Goal: Transaction & Acquisition: Purchase product/service

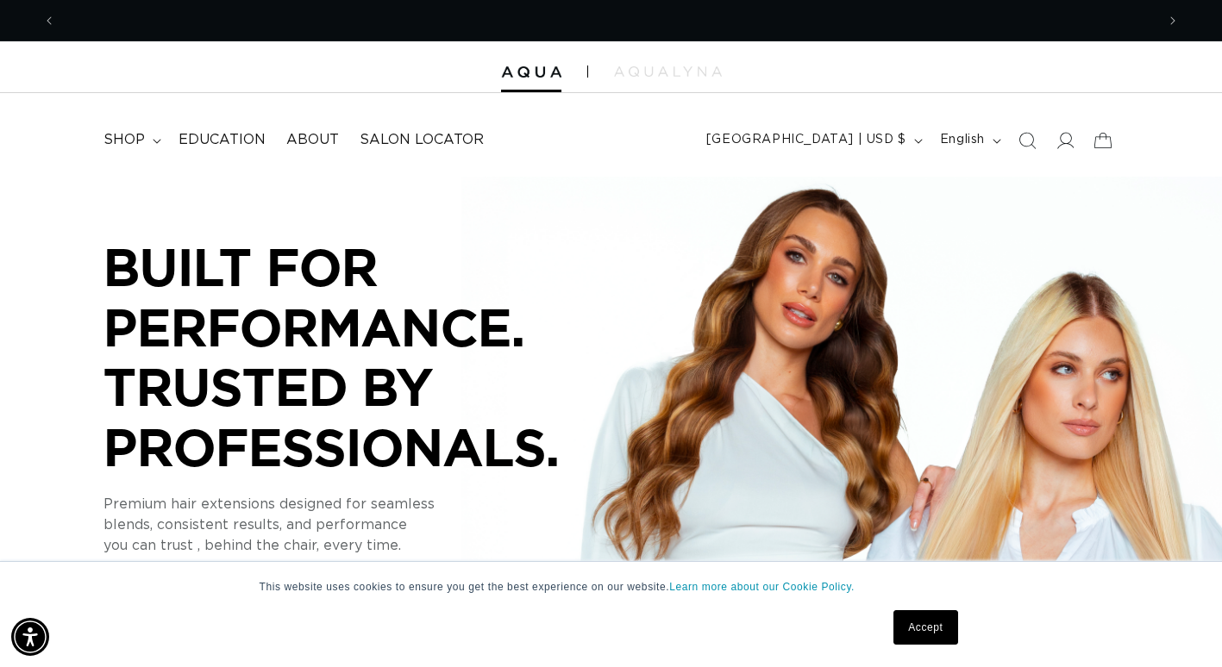
scroll to position [0, 1099]
click at [1067, 142] on icon at bounding box center [1064, 140] width 18 height 18
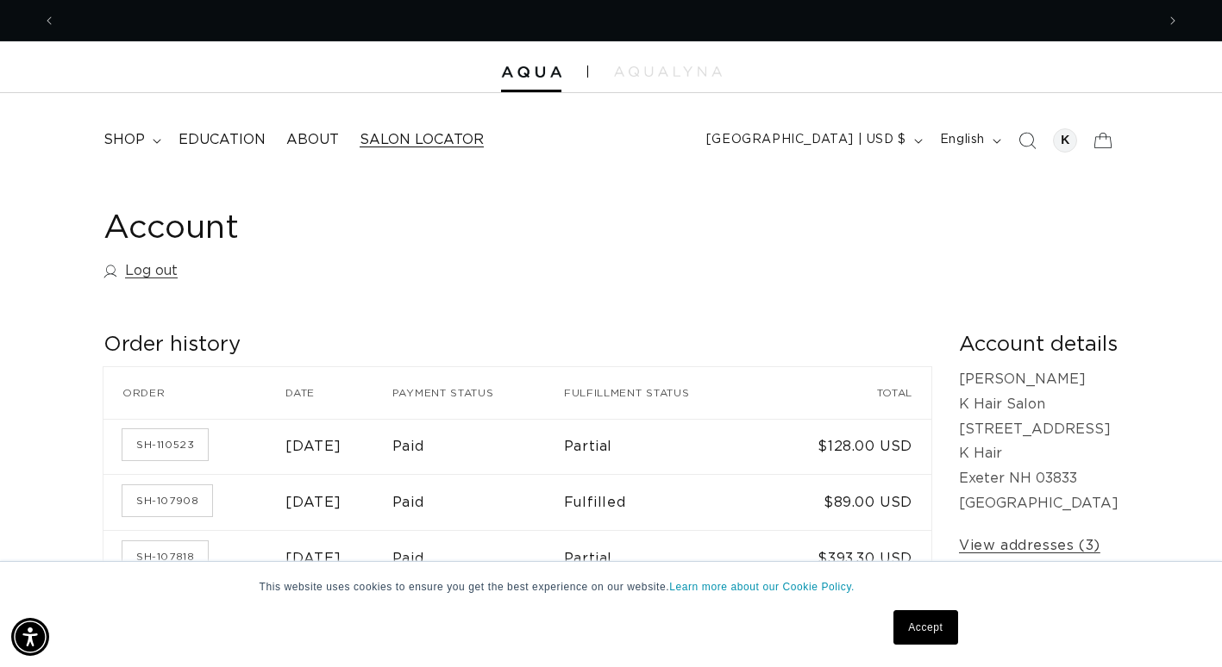
scroll to position [0, 2199]
click at [128, 135] on span "shop" at bounding box center [123, 140] width 41 height 18
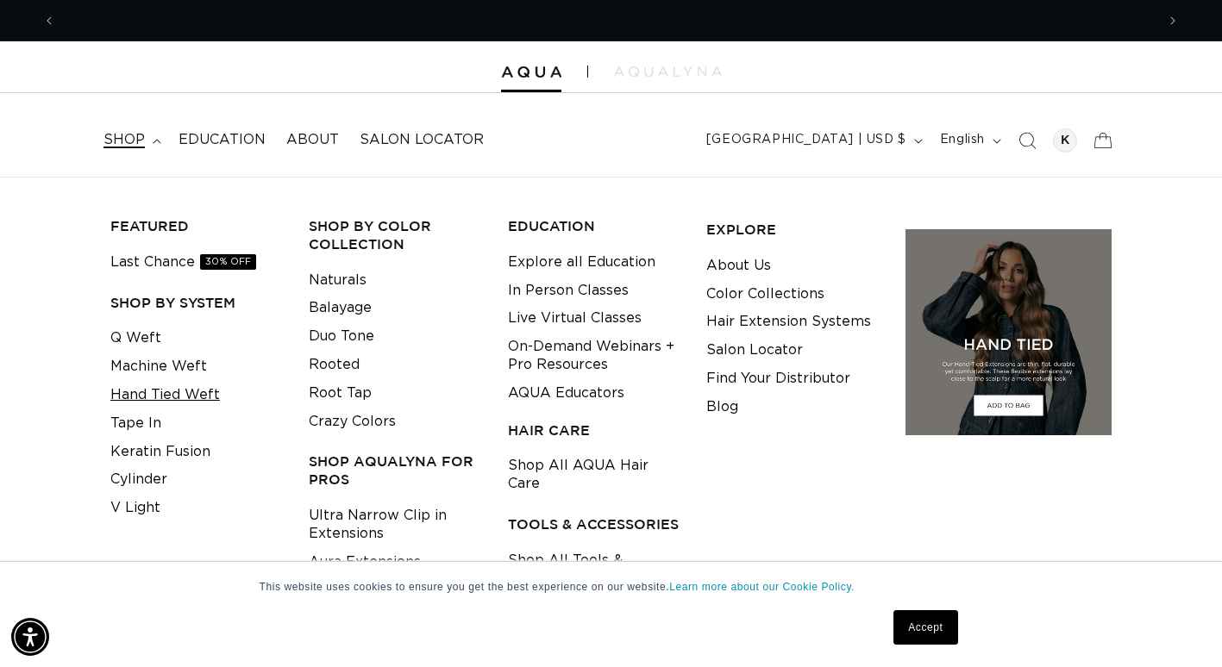
scroll to position [0, 0]
click at [120, 424] on link "Tape In" at bounding box center [135, 424] width 51 height 28
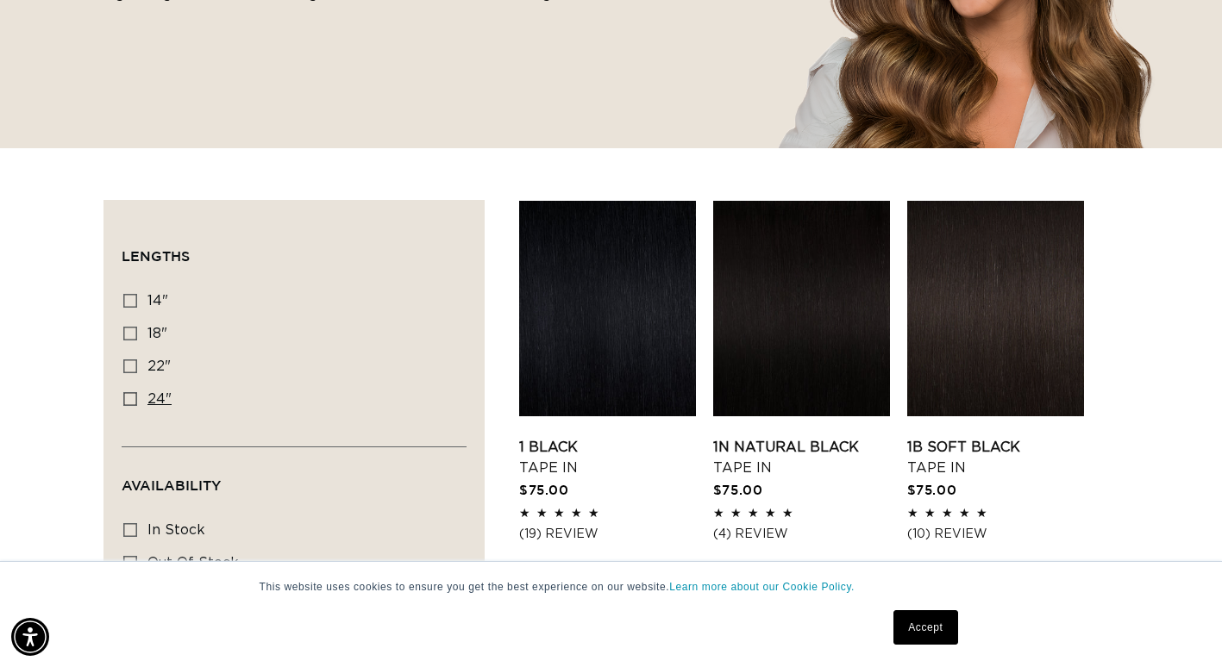
scroll to position [0, 2199]
click at [126, 338] on icon at bounding box center [130, 334] width 14 height 14
click at [126, 338] on input "18" 18" (49 products)" at bounding box center [130, 334] width 14 height 14
checkbox input "true"
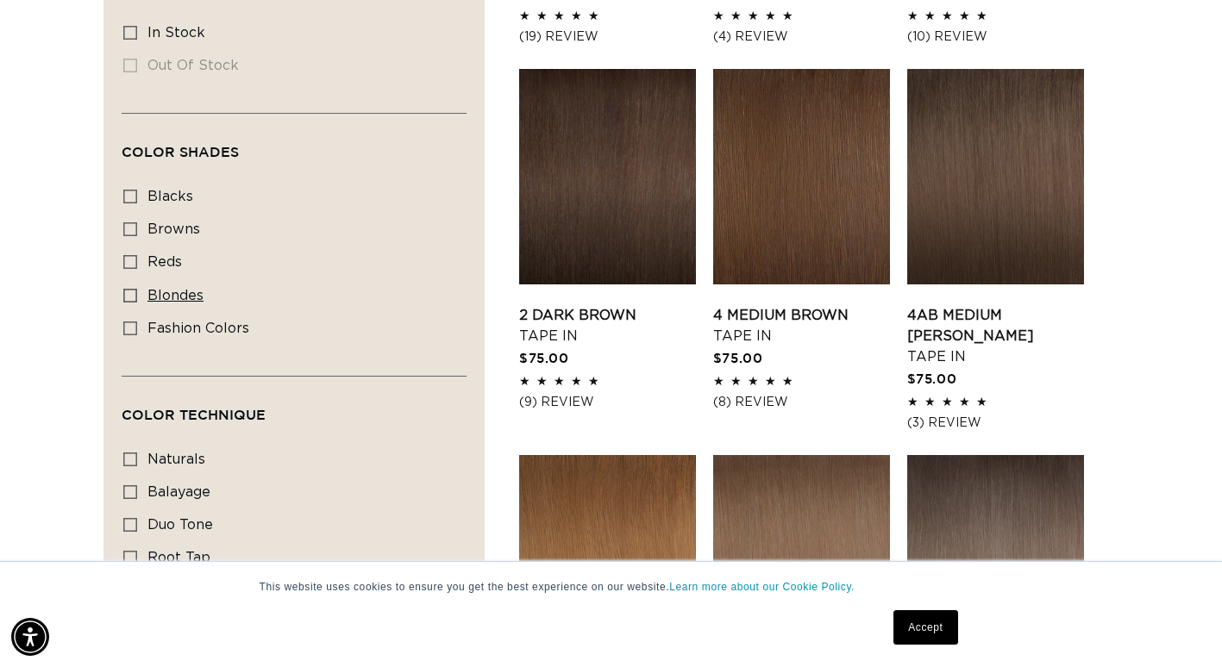
scroll to position [0, 1099]
click at [123, 289] on icon at bounding box center [130, 296] width 14 height 14
click at [123, 289] on input "blondes blondes (29 products)" at bounding box center [130, 296] width 14 height 14
checkbox input "true"
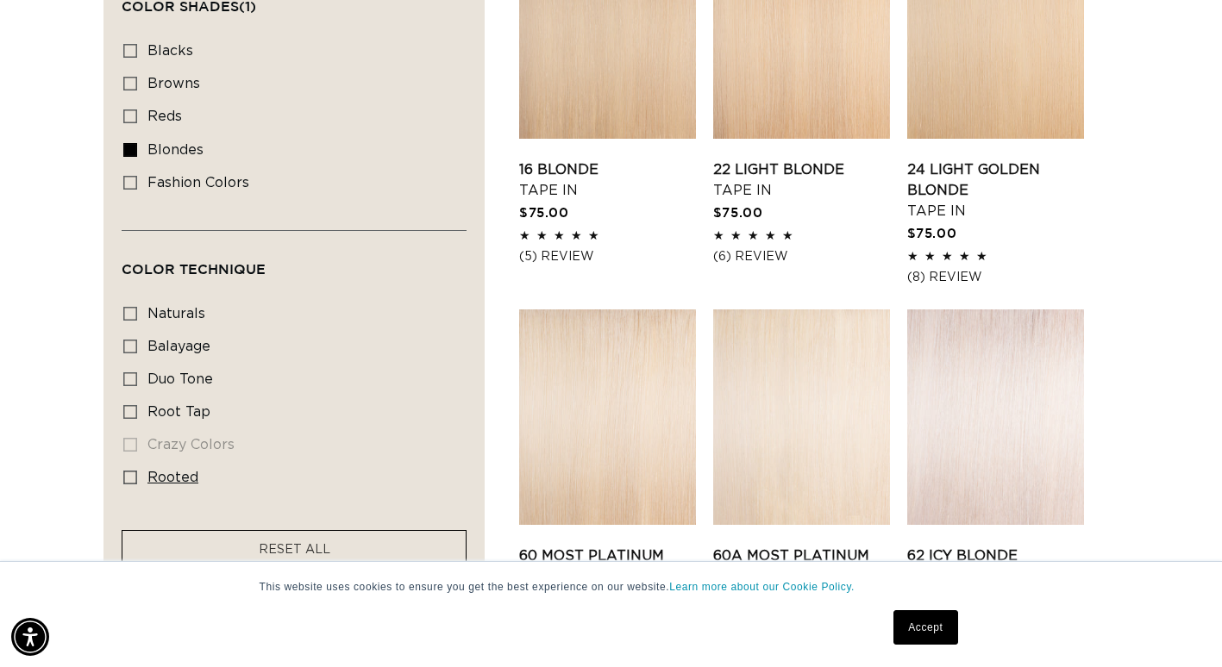
click at [131, 475] on icon at bounding box center [130, 478] width 14 height 14
click at [131, 475] on input "rooted rooted (4 products)" at bounding box center [130, 478] width 14 height 14
checkbox input "true"
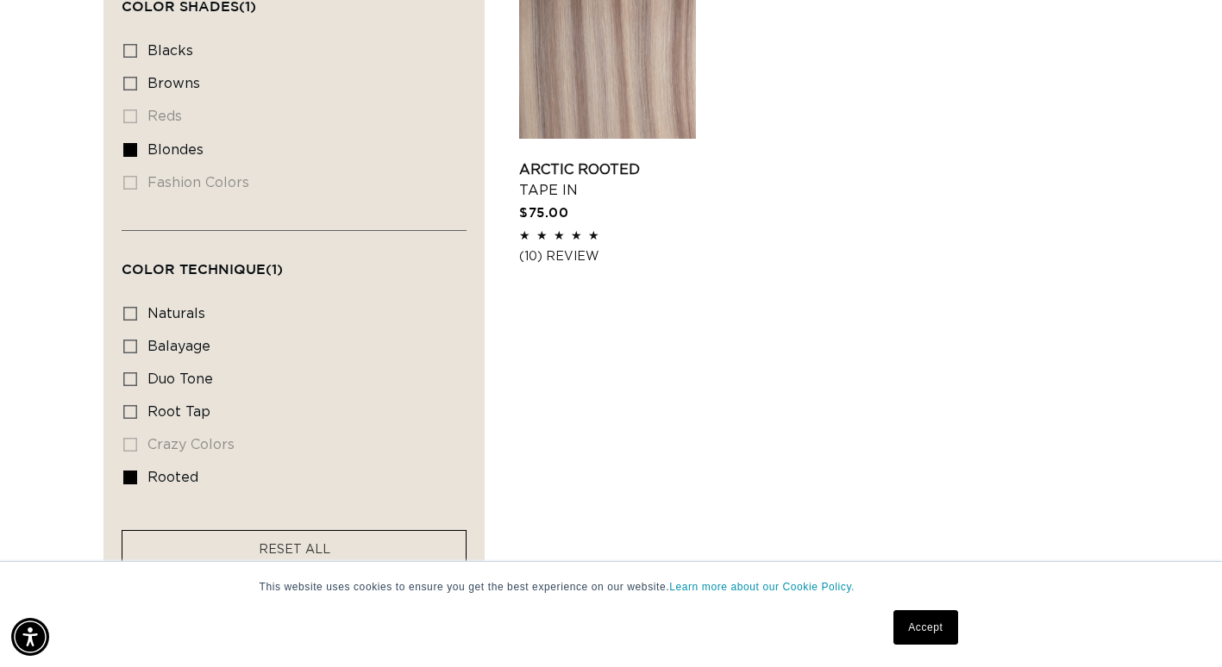
scroll to position [0, 1099]
click at [660, 160] on link "Arctic Rooted Tape In" at bounding box center [607, 180] width 177 height 41
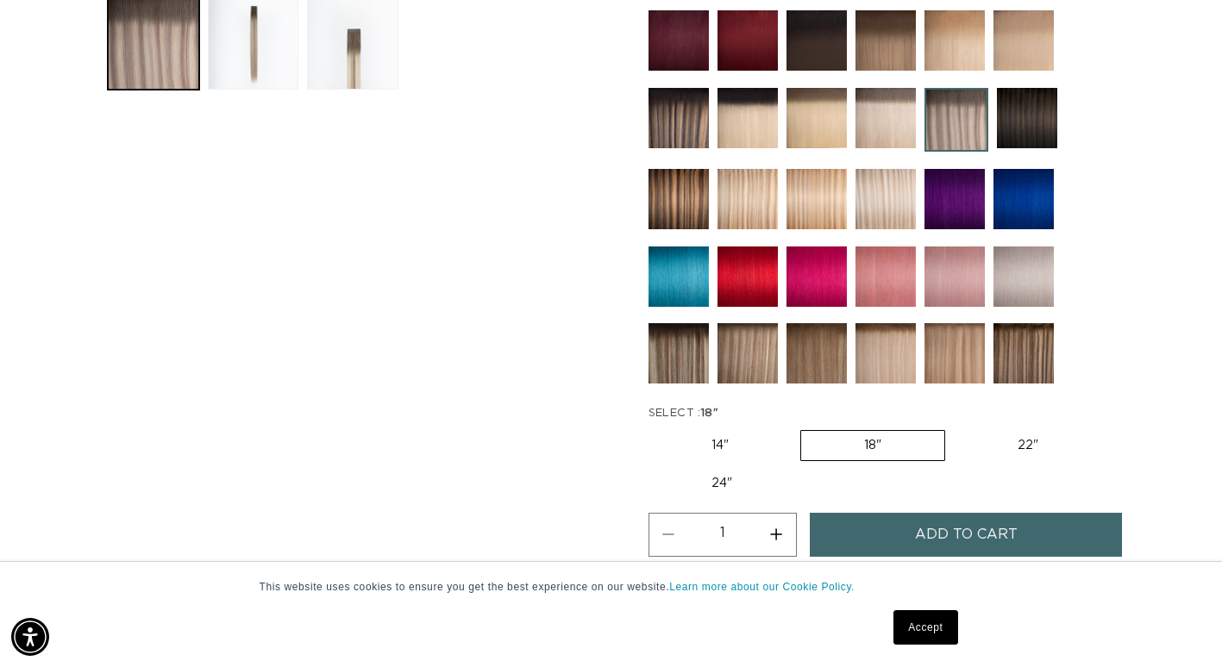
scroll to position [0, 1099]
click at [783, 528] on button "Increase quantity for Arctic Rooted - Tape In" at bounding box center [776, 535] width 39 height 44
type input "2"
click at [877, 518] on button "Add to cart" at bounding box center [966, 535] width 312 height 44
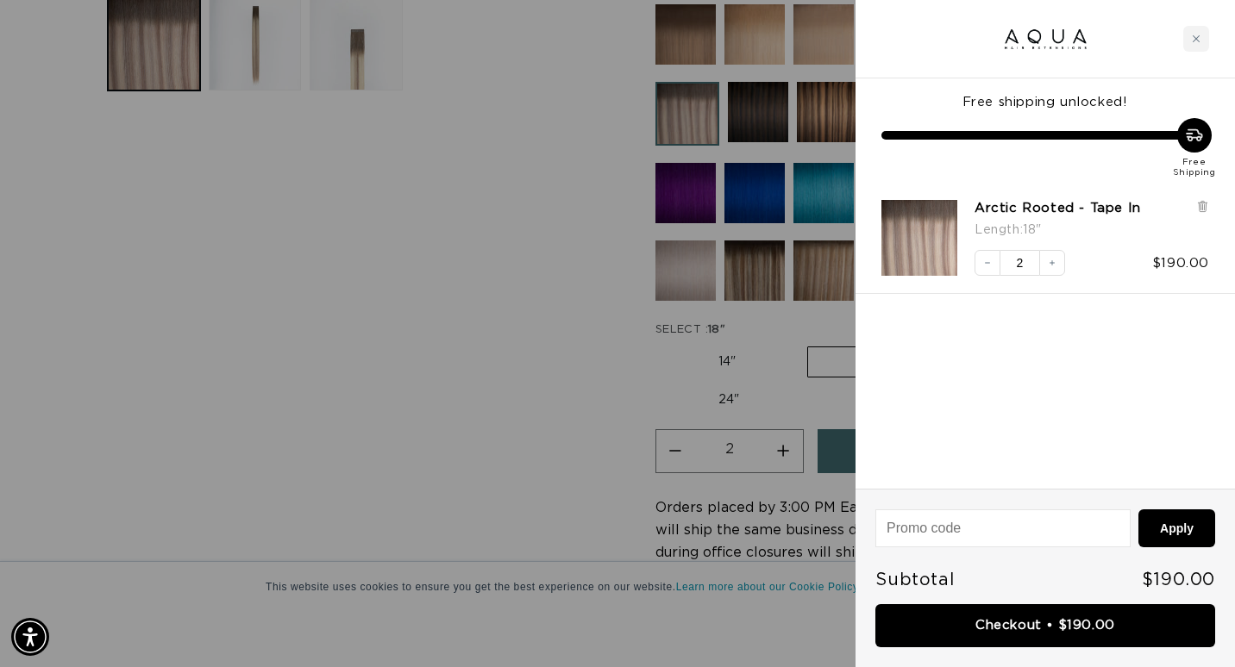
scroll to position [0, 1112]
click at [446, 337] on div at bounding box center [617, 333] width 1235 height 667
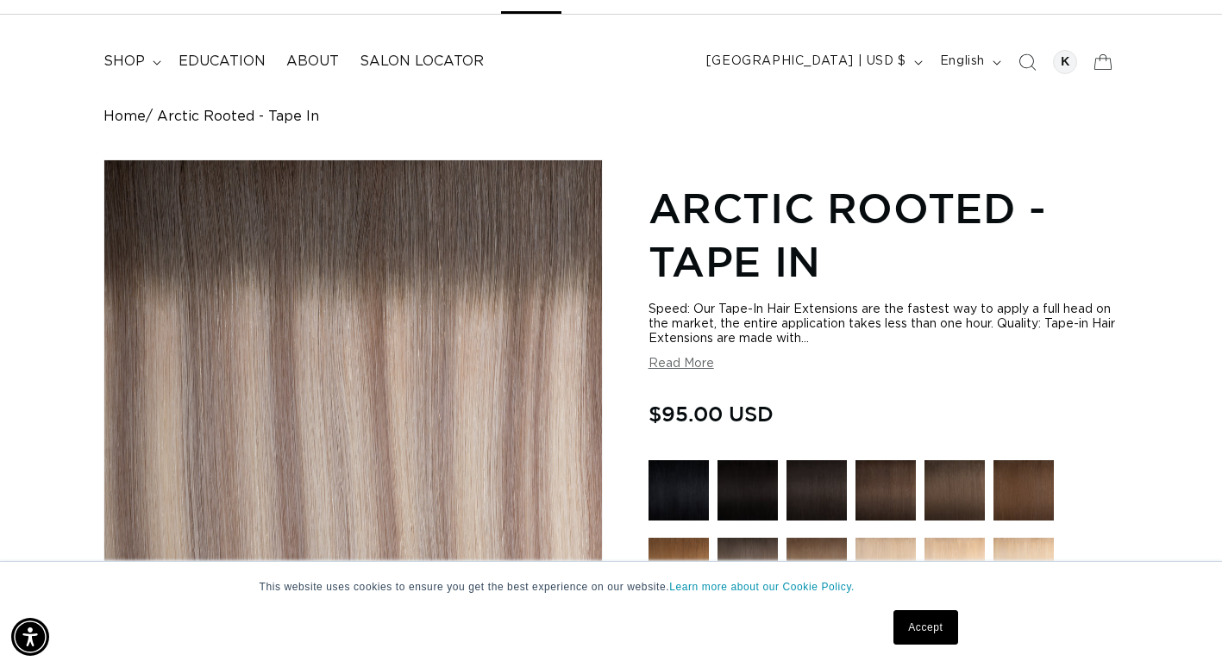
scroll to position [78, 0]
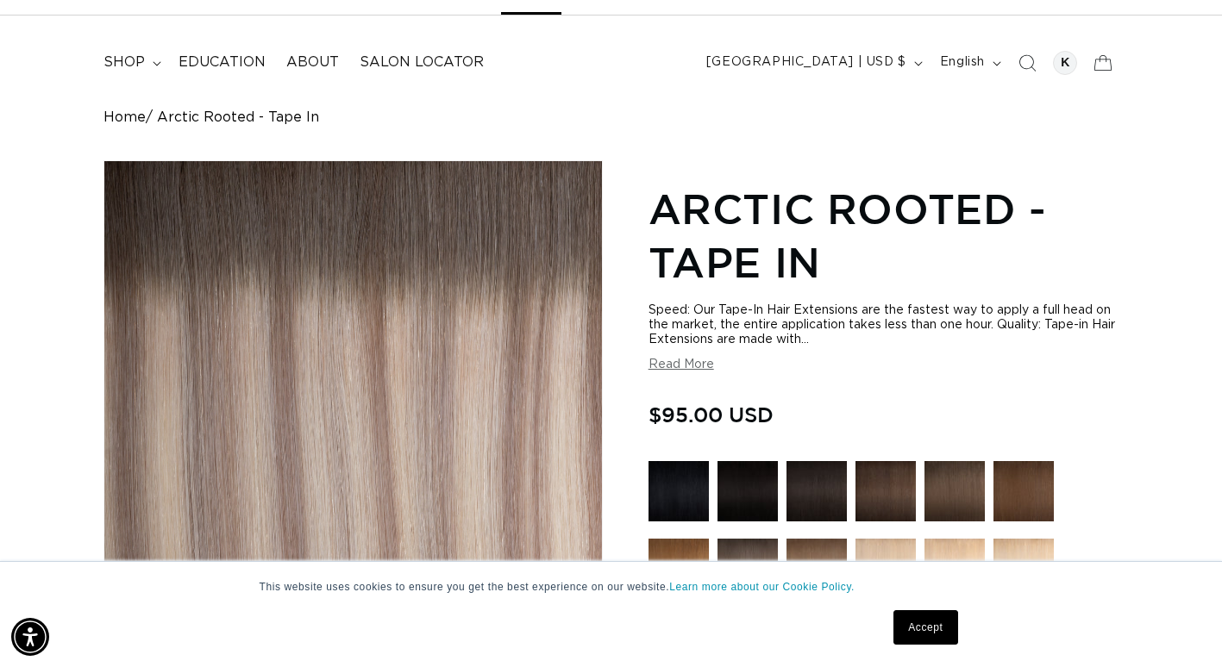
click at [448, 341] on img "Gallery Viewer" at bounding box center [353, 410] width 498 height 498
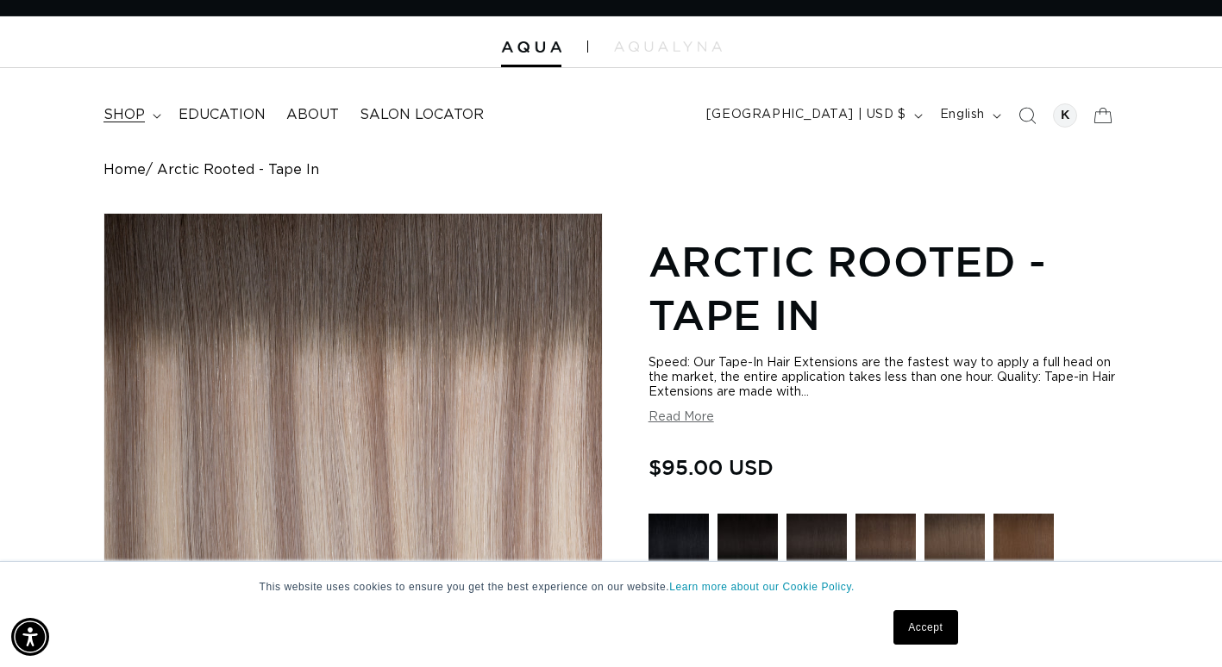
scroll to position [0, 1099]
click at [118, 174] on link "Home" at bounding box center [124, 170] width 42 height 16
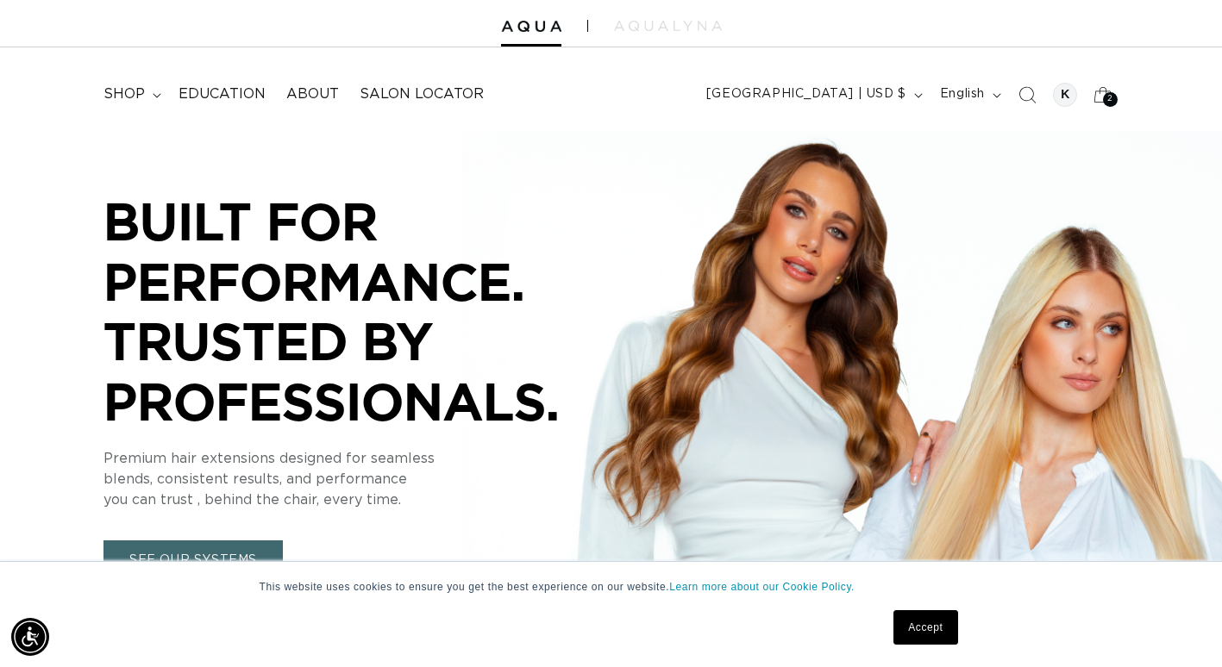
scroll to position [36, 0]
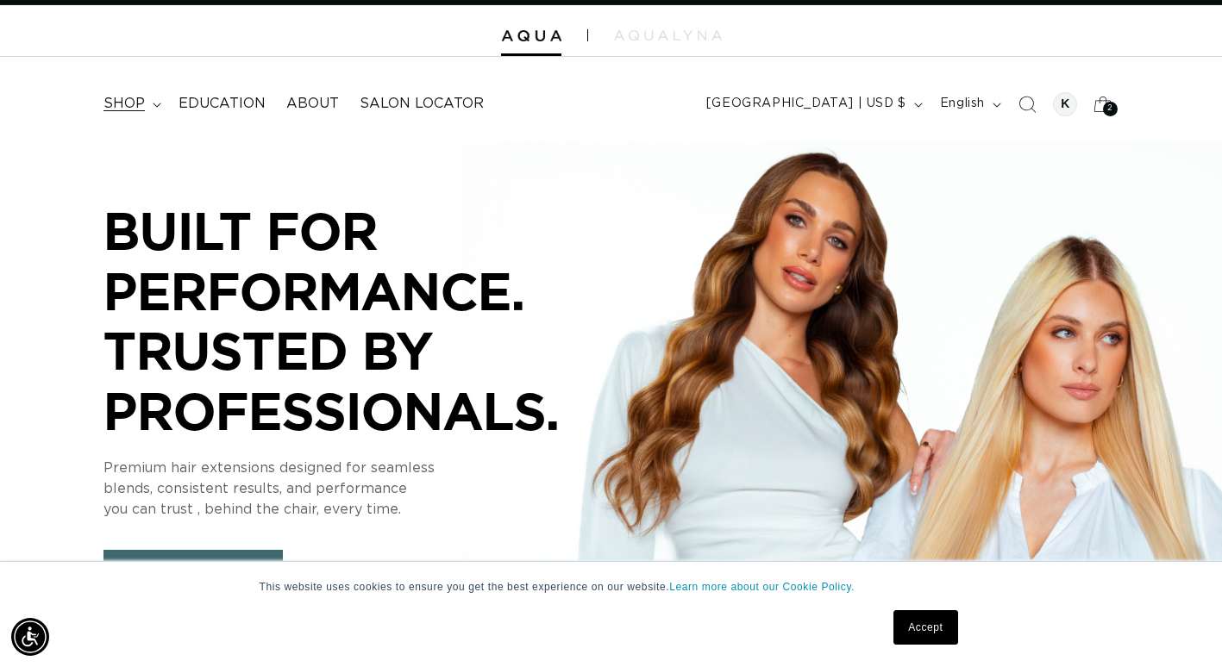
click at [128, 100] on span "shop" at bounding box center [123, 104] width 41 height 18
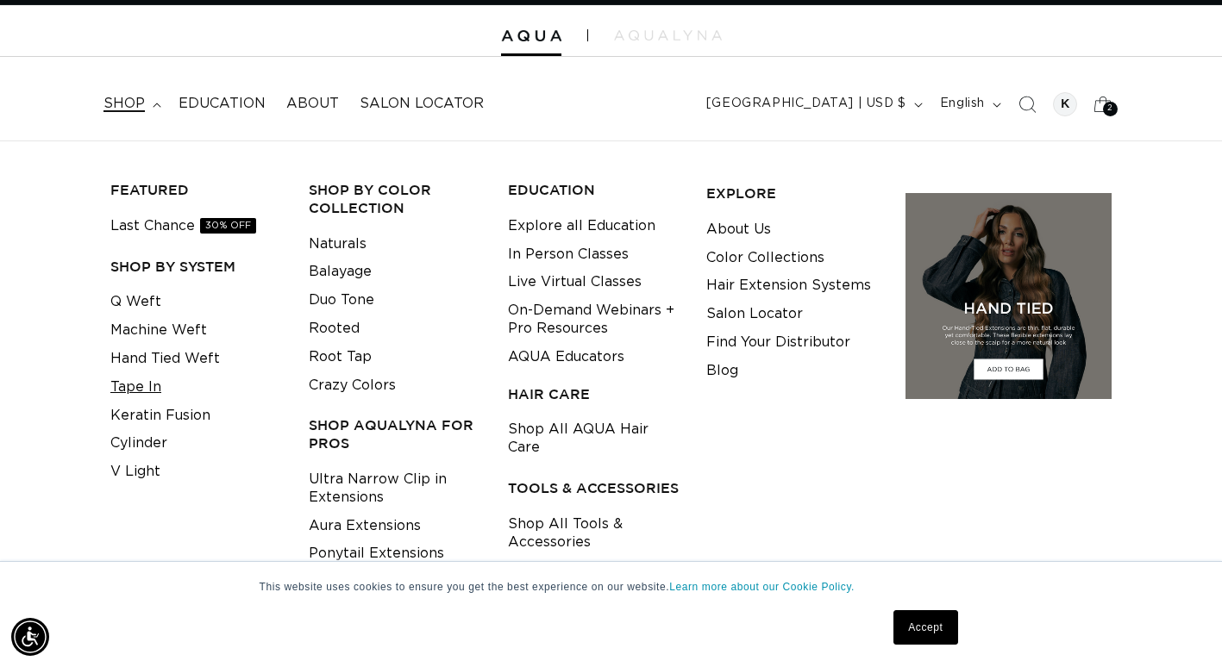
click at [116, 385] on link "Tape In" at bounding box center [135, 387] width 51 height 28
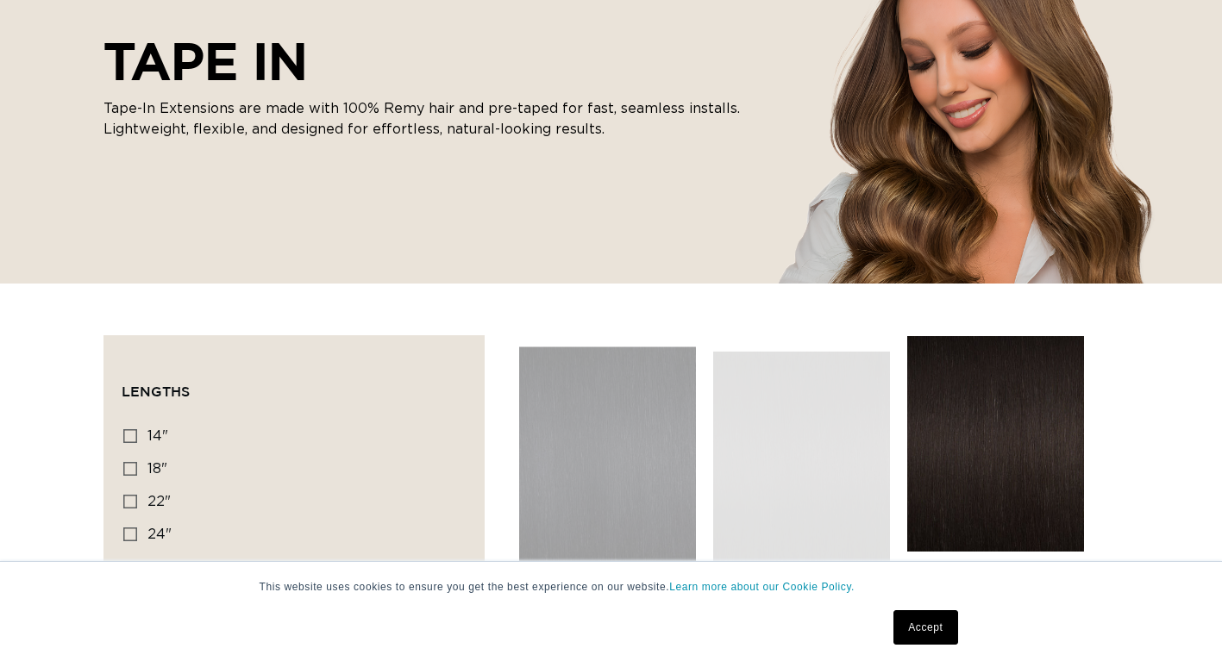
scroll to position [316, 0]
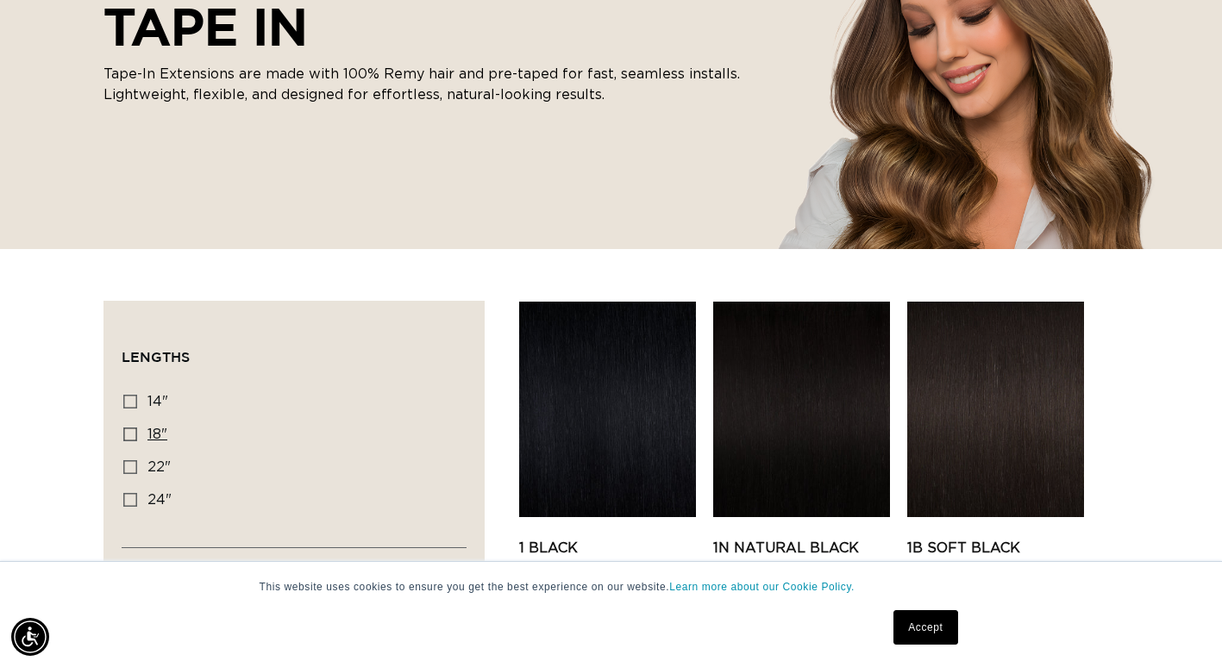
click at [124, 429] on rect at bounding box center [130, 435] width 12 height 12
click at [124, 428] on input "18" 18" (49 products)" at bounding box center [130, 435] width 14 height 14
checkbox input "true"
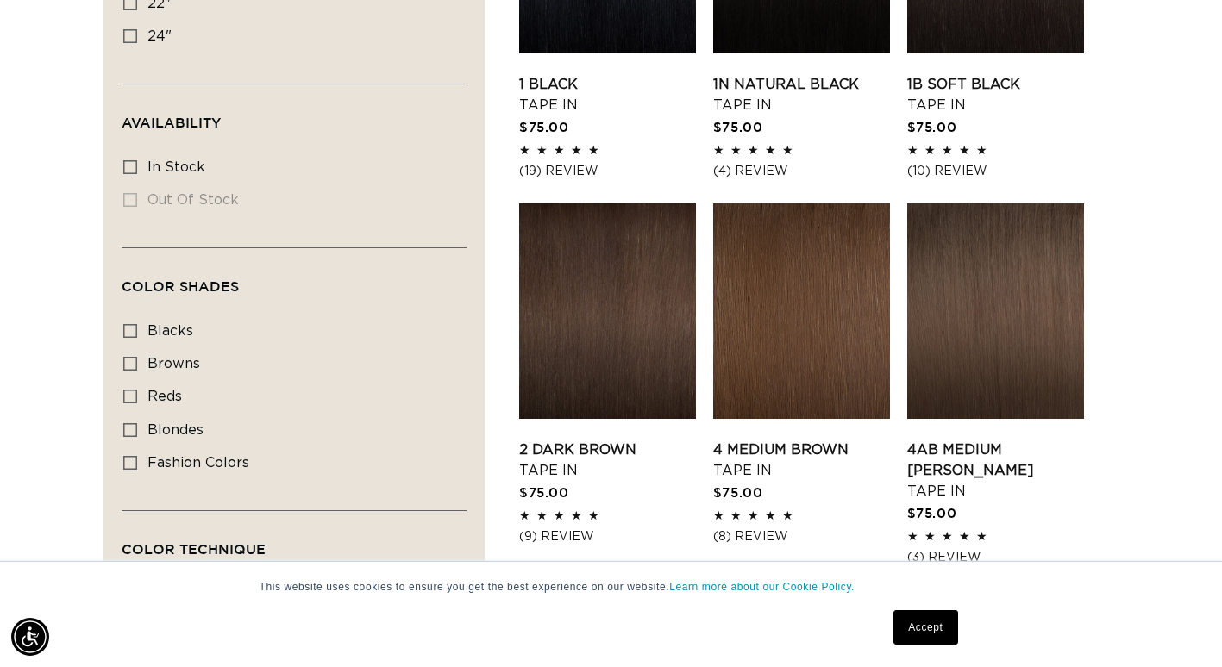
scroll to position [783, 0]
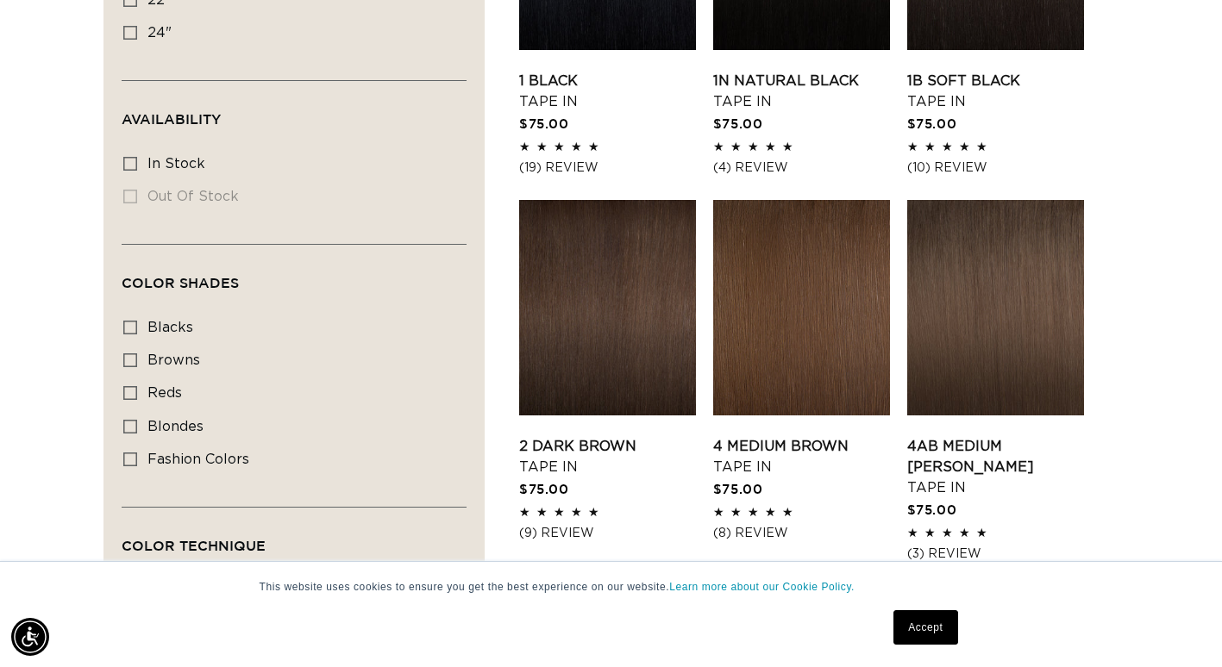
click at [121, 423] on div "Filter: Lengths (1) Lengths 14" 14" (35 products) 18" 18" (49 products) 22" 24"" at bounding box center [293, 358] width 381 height 1049
click at [132, 427] on icon at bounding box center [130, 427] width 14 height 14
click at [132, 427] on input "blondes blondes (29 products)" at bounding box center [130, 427] width 14 height 14
checkbox input "true"
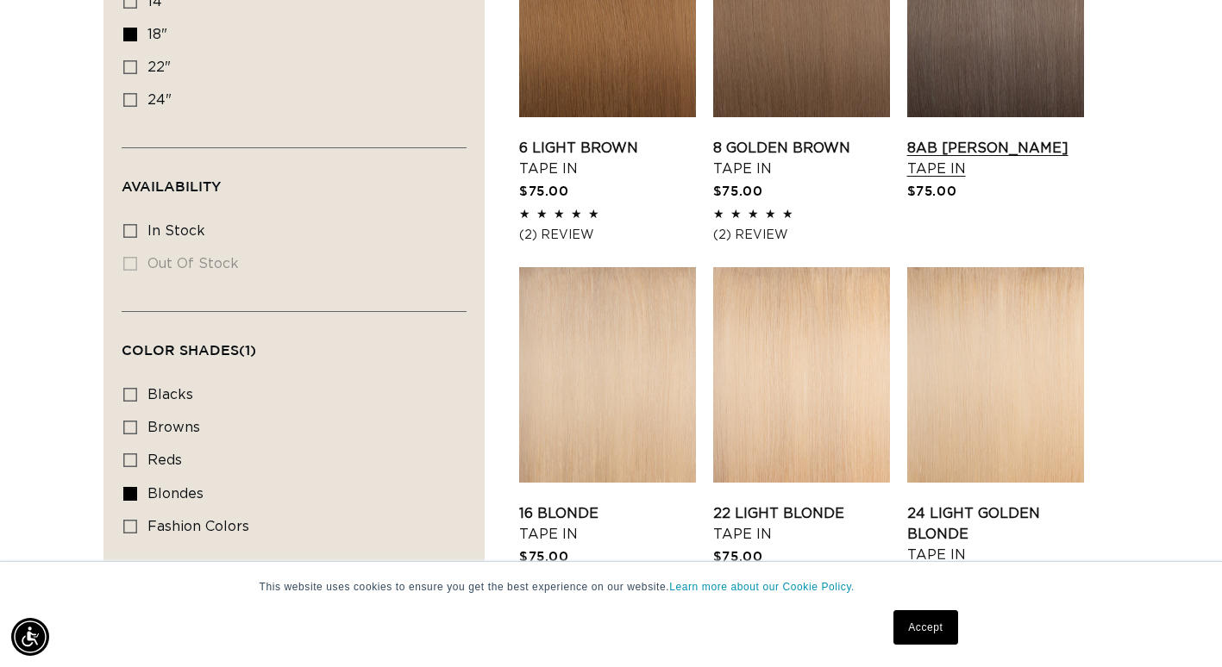
click at [1025, 138] on link "8AB Ash Brown Tape In" at bounding box center [995, 158] width 177 height 41
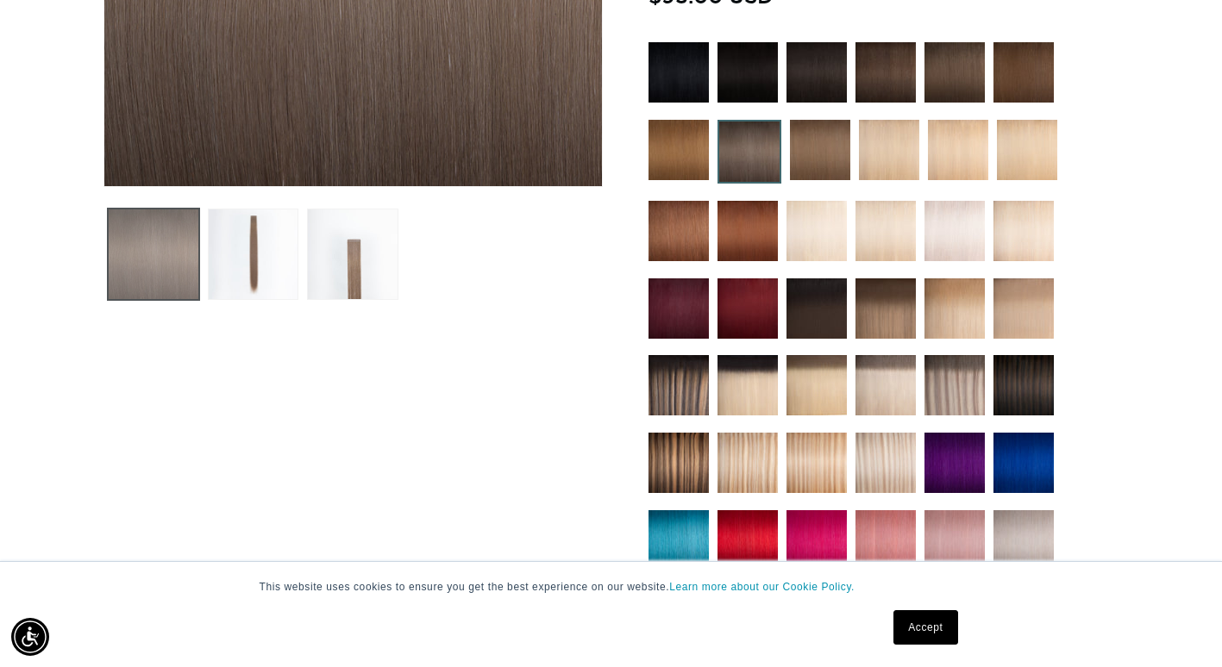
scroll to position [0, 1099]
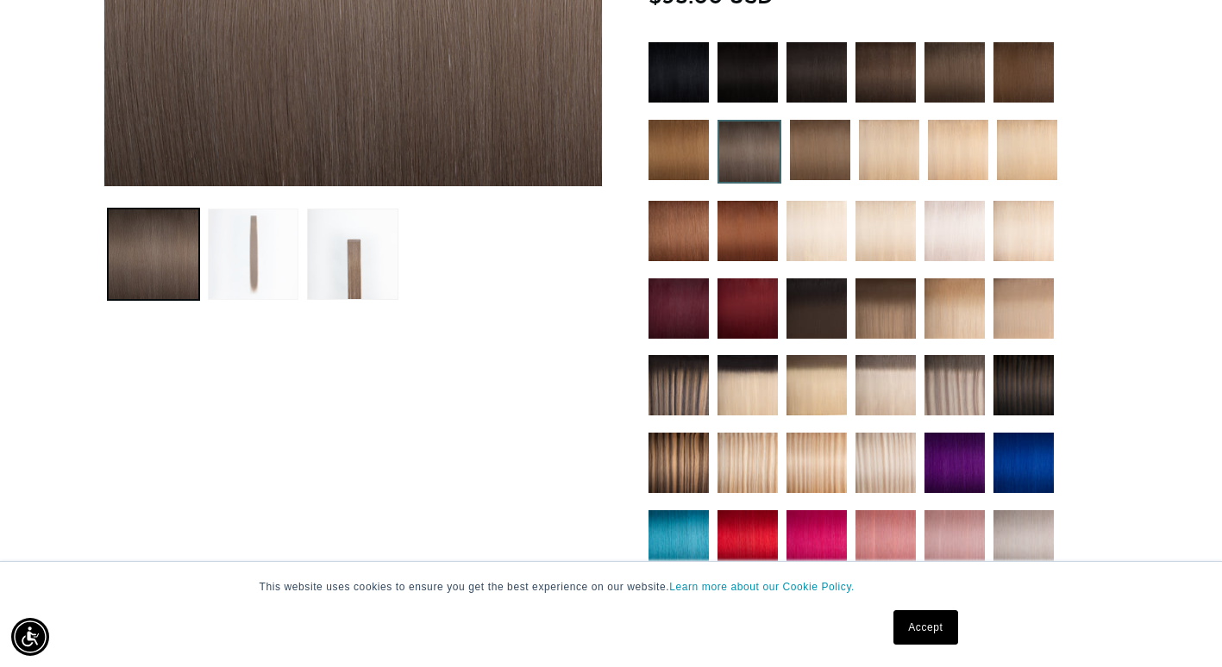
click at [271, 245] on button "Load image 2 in gallery view" at bounding box center [253, 254] width 91 height 91
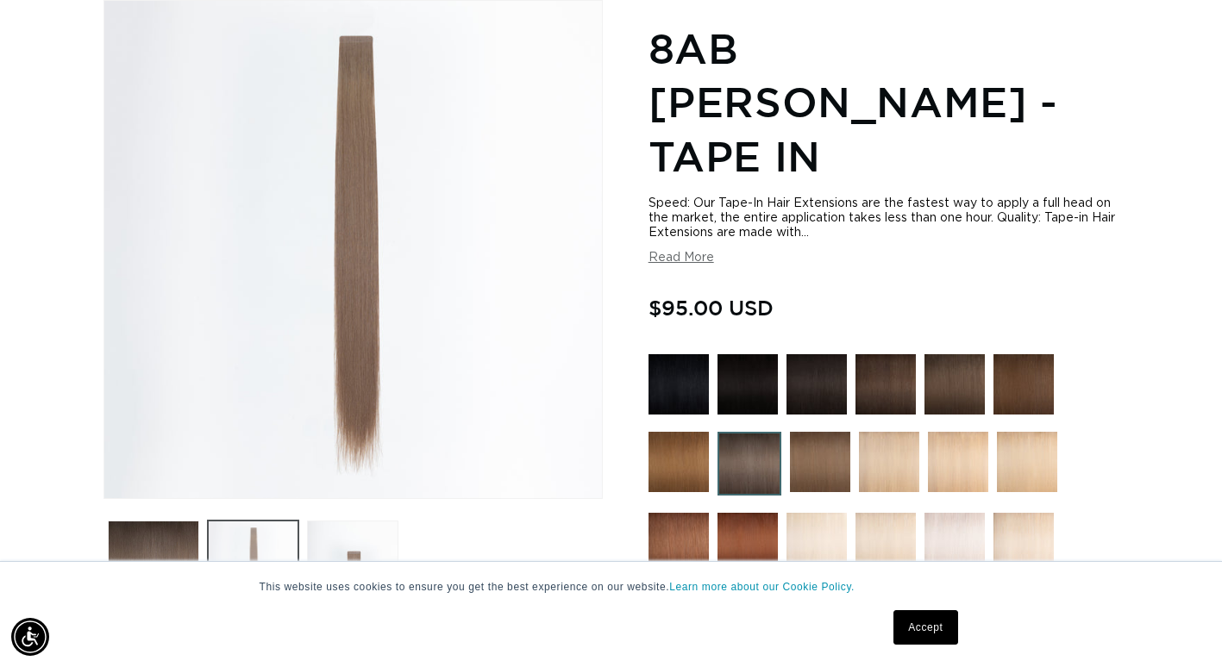
scroll to position [0, 0]
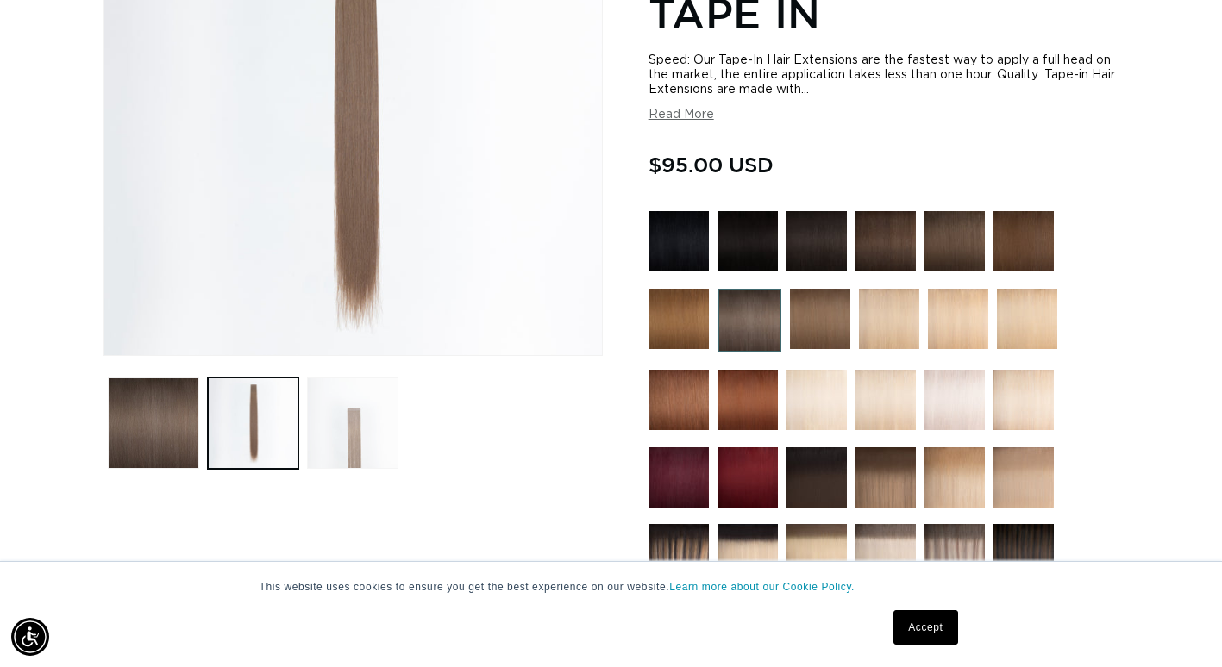
click at [360, 423] on button "Load image 3 in gallery view" at bounding box center [352, 423] width 91 height 91
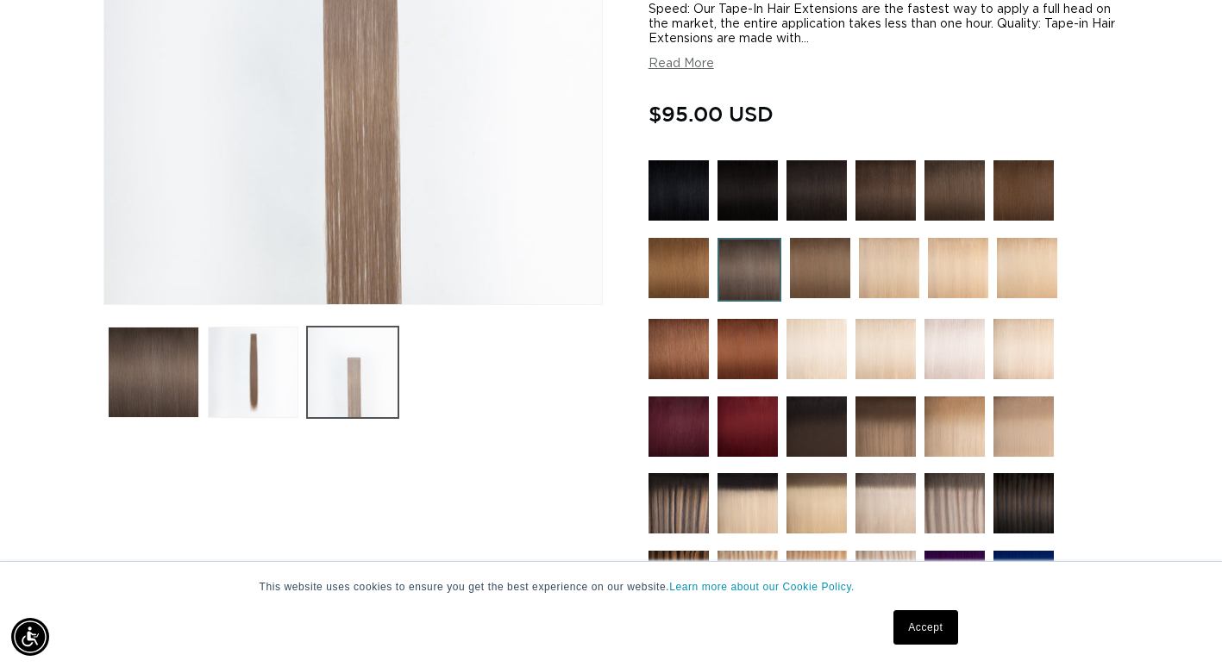
scroll to position [433, 0]
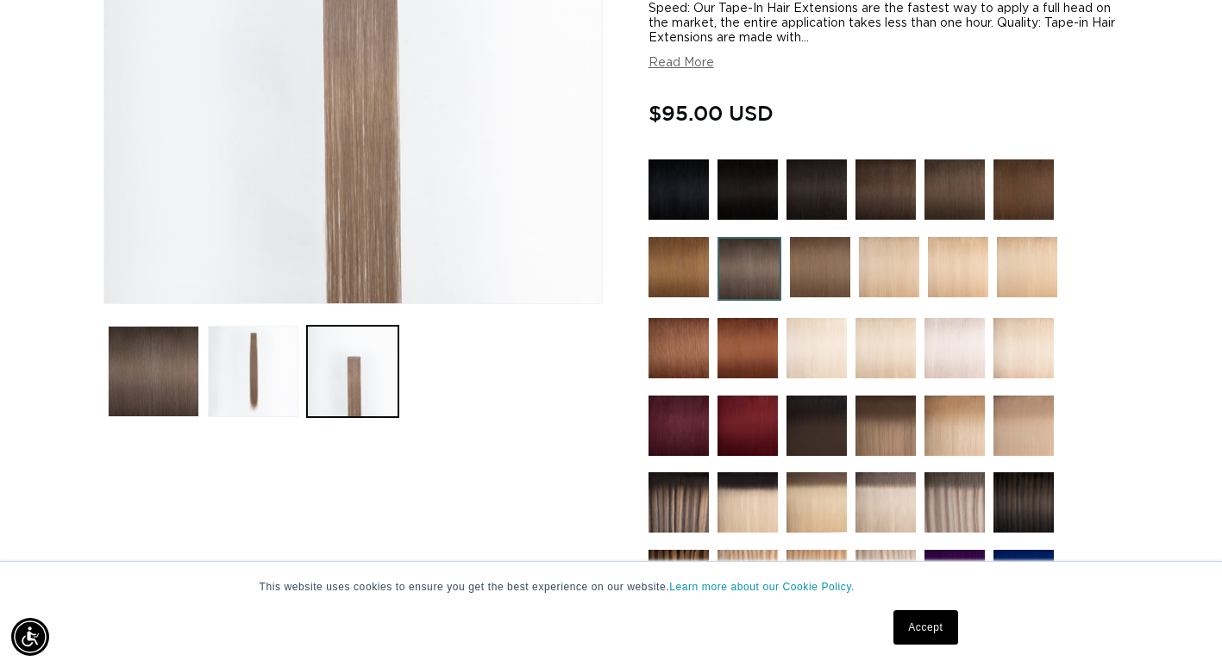
click at [909, 615] on link "Accept" at bounding box center [925, 627] width 64 height 34
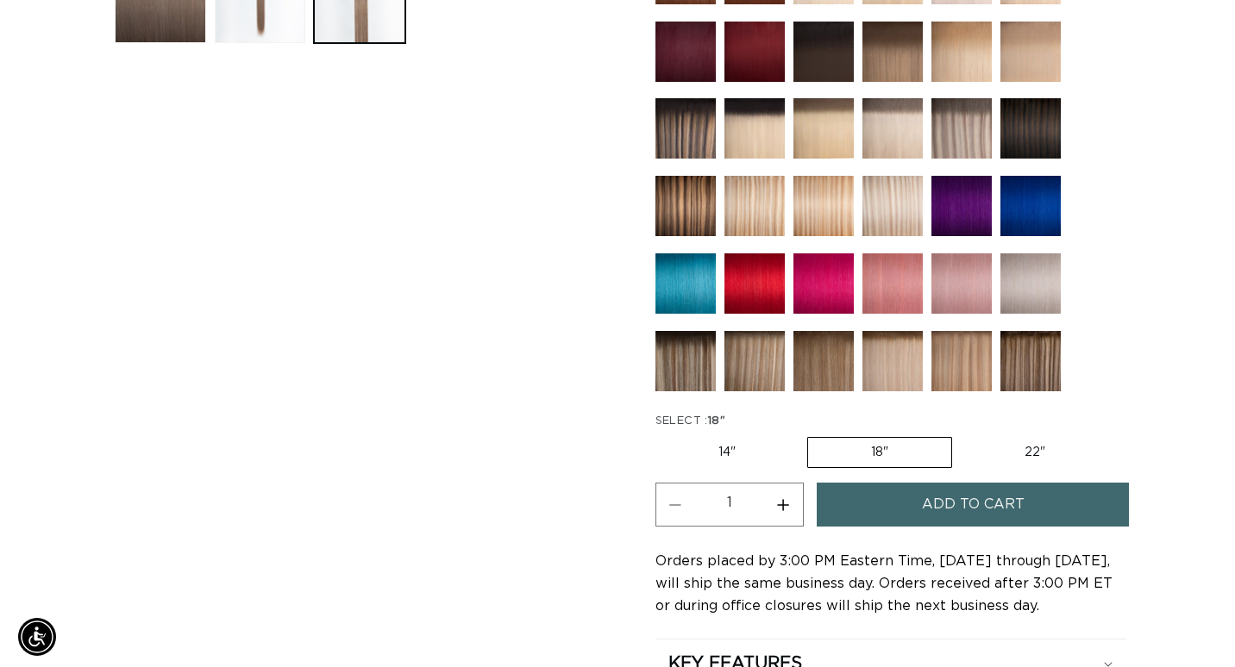
scroll to position [891, 0]
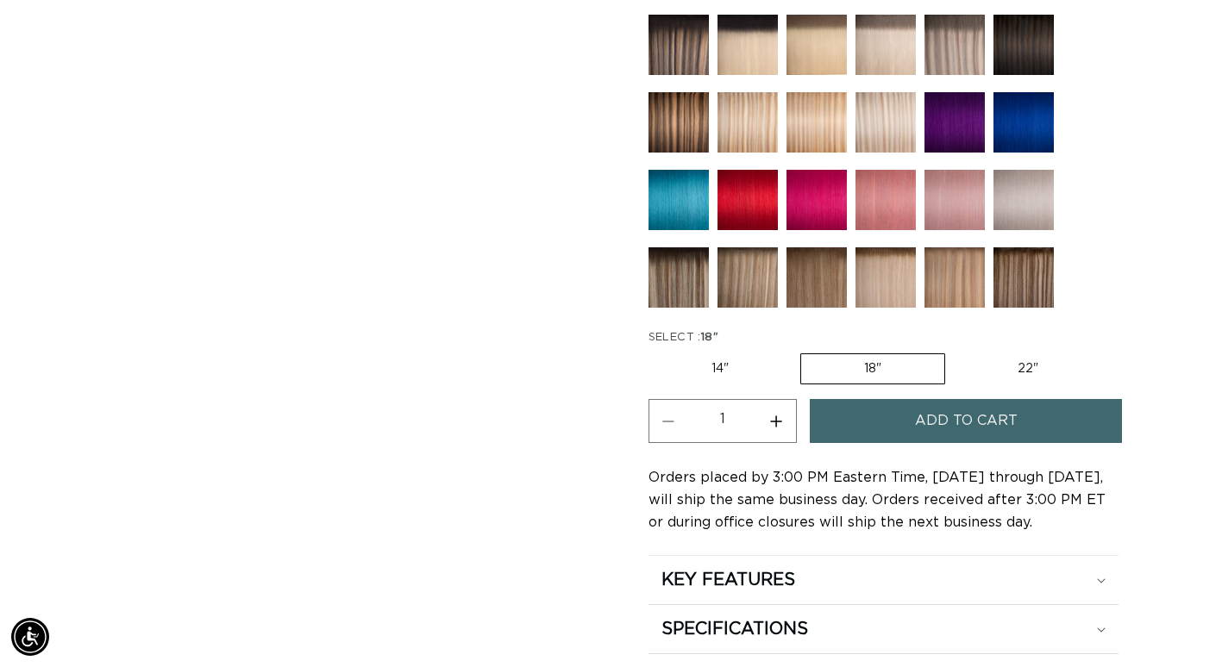
click at [959, 399] on span "Add to cart" at bounding box center [966, 421] width 103 height 44
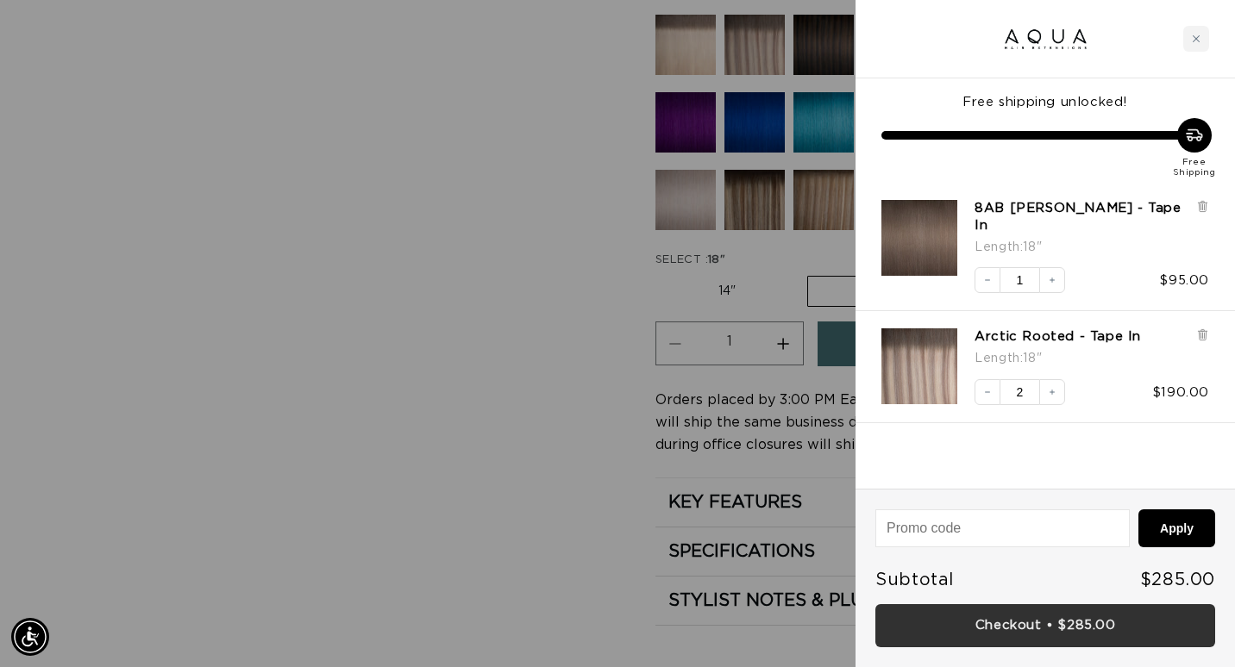
scroll to position [0, 2225]
click at [1000, 619] on link "Checkout • $285.00" at bounding box center [1045, 626] width 340 height 44
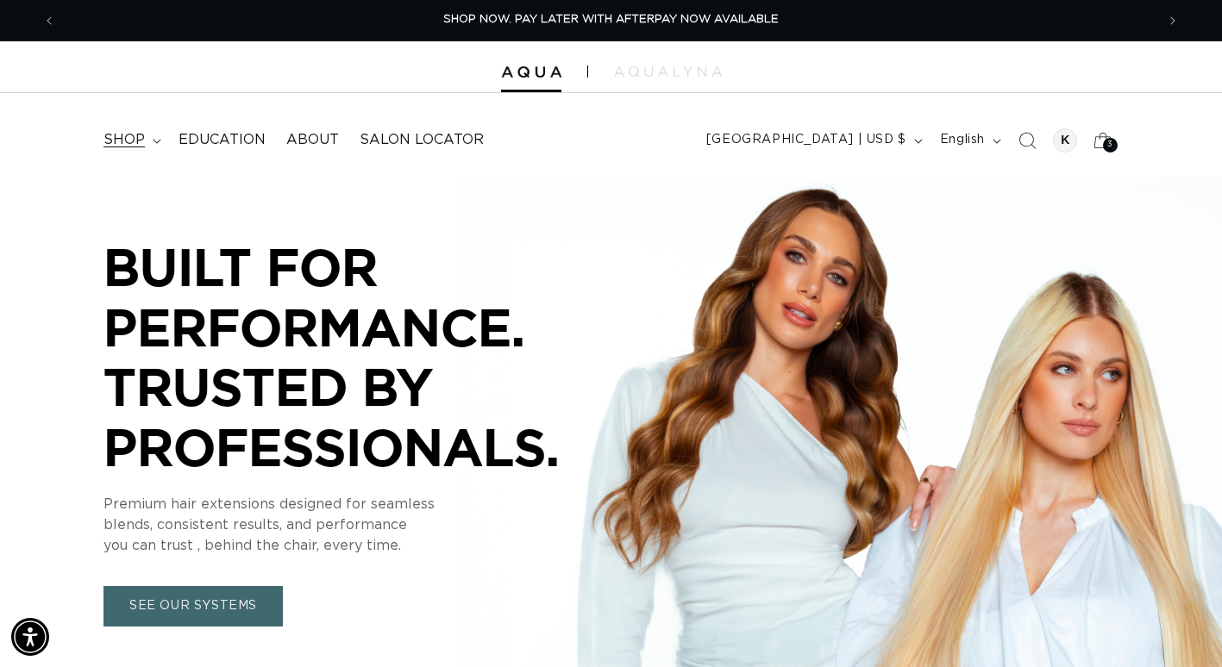
click at [115, 124] on summary "shop" at bounding box center [130, 140] width 75 height 39
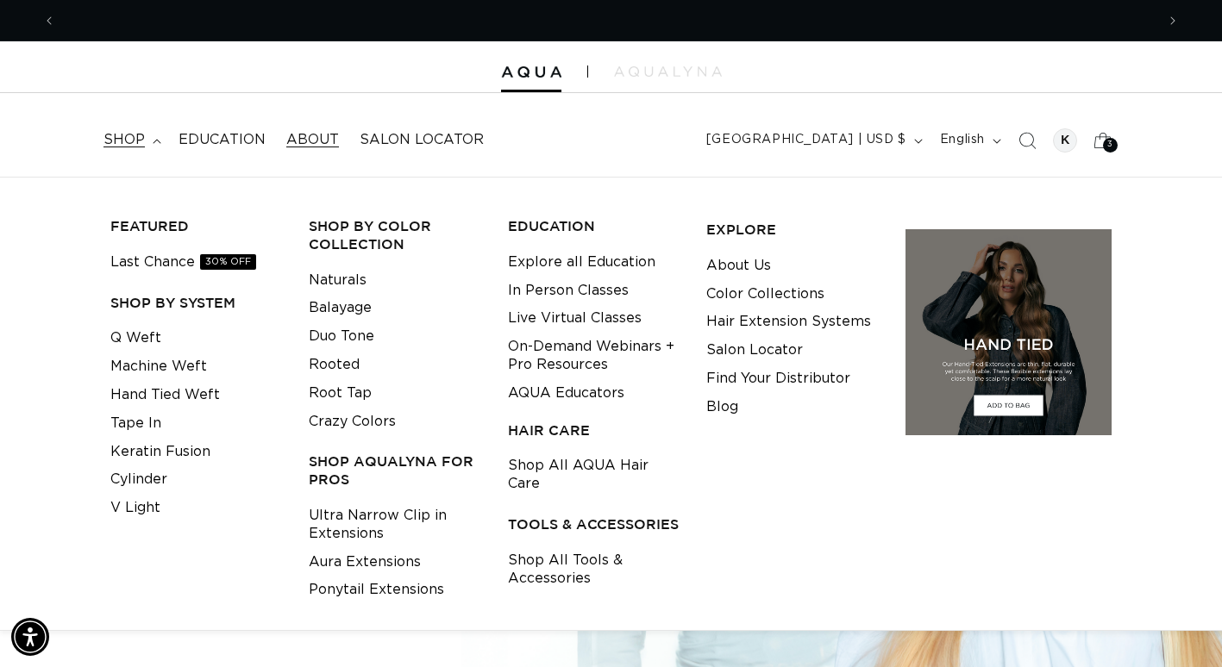
scroll to position [0, 1099]
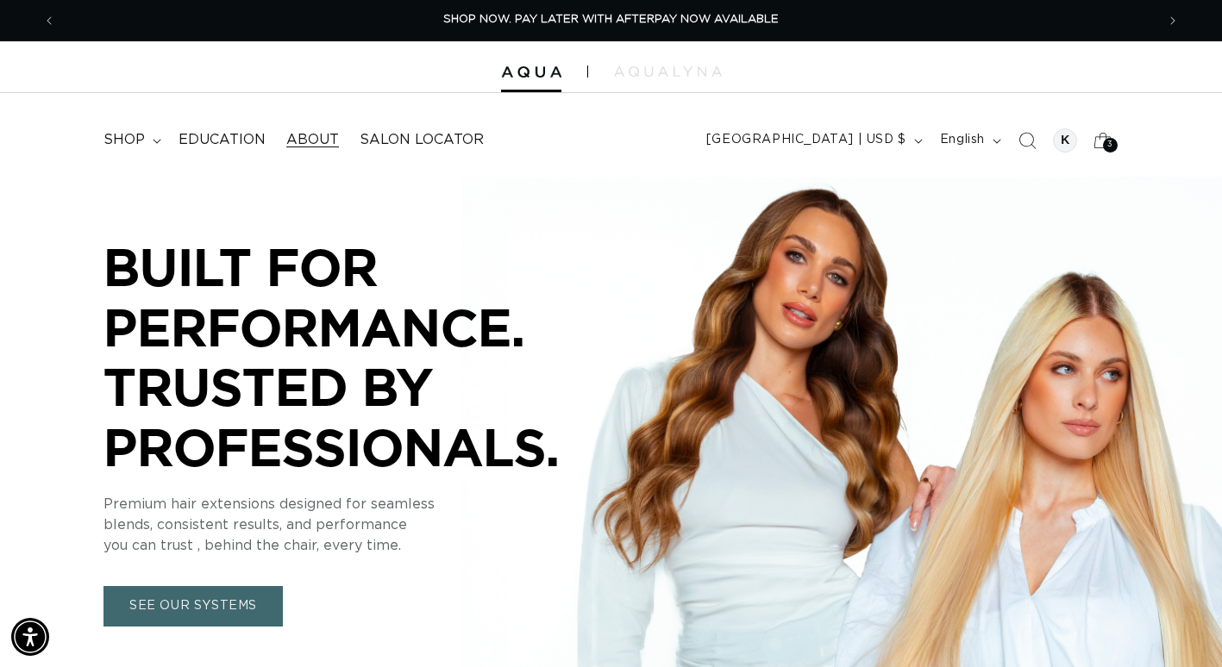
click at [301, 137] on span "About" at bounding box center [312, 140] width 53 height 18
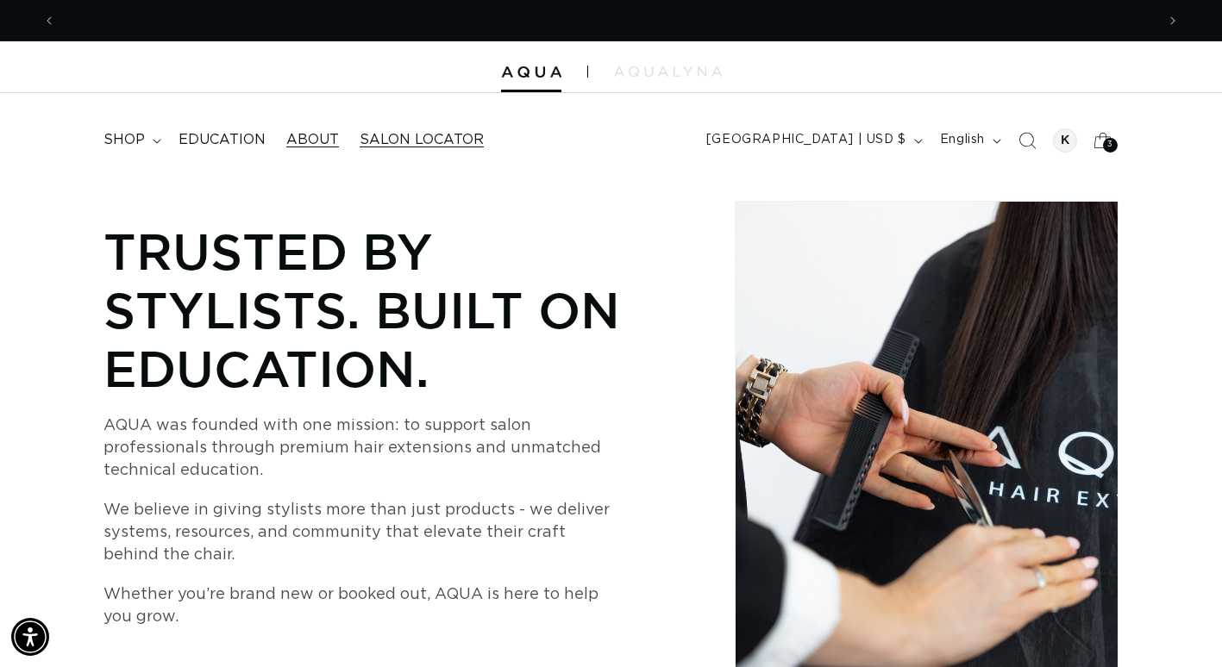
scroll to position [0, 1099]
